Goal: Check status: Check status

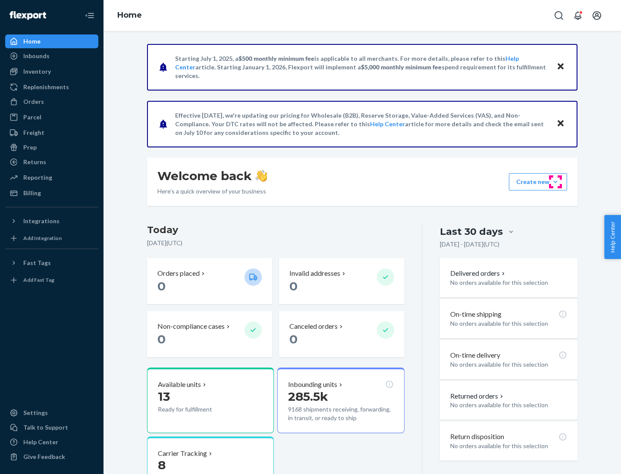
click at [555, 182] on button "Create new Create new inbound Create new order Create new product" at bounding box center [537, 181] width 58 height 17
click at [29, 147] on div "Prep" at bounding box center [29, 147] width 13 height 9
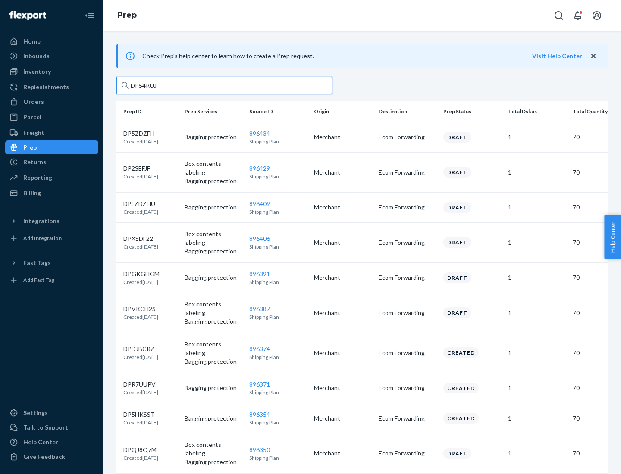
type input "DP54RUJL"
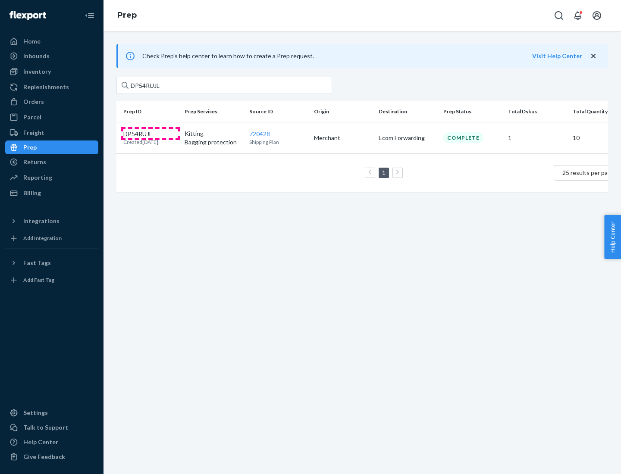
click at [150, 133] on p "DP54RUJL" at bounding box center [140, 134] width 35 height 9
